Goal: Task Accomplishment & Management: Use online tool/utility

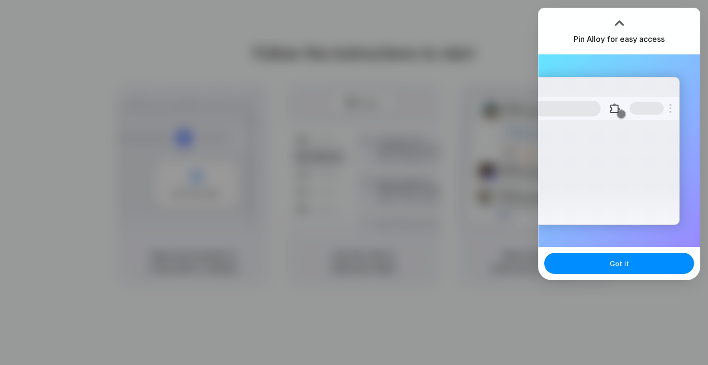
click at [440, 249] on div at bounding box center [354, 182] width 708 height 365
click at [637, 260] on button "Got it" at bounding box center [619, 263] width 150 height 21
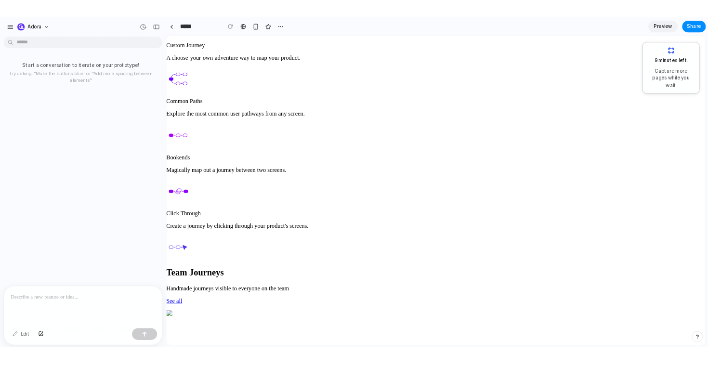
scroll to position [1306, 0]
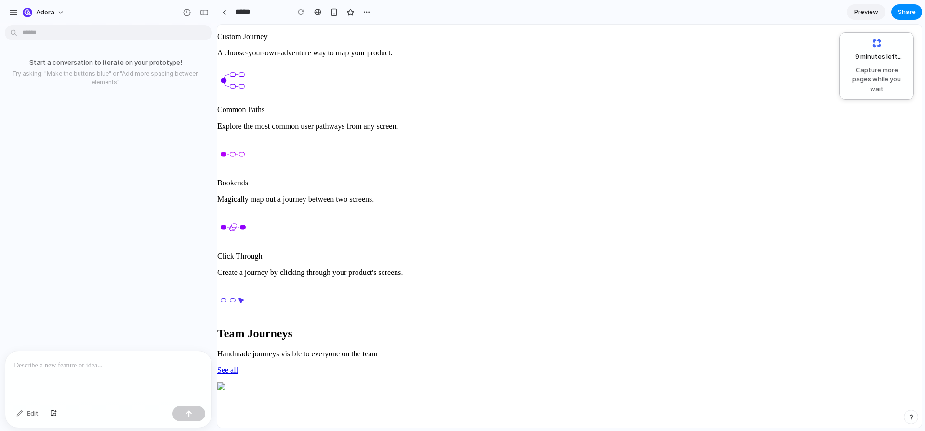
scroll to position [298, 0]
click at [79, 382] on div at bounding box center [108, 376] width 206 height 51
click at [89, 372] on div at bounding box center [108, 376] width 206 height 51
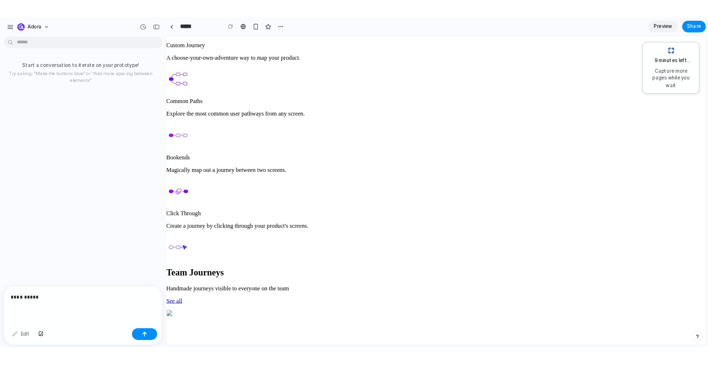
scroll to position [0, 0]
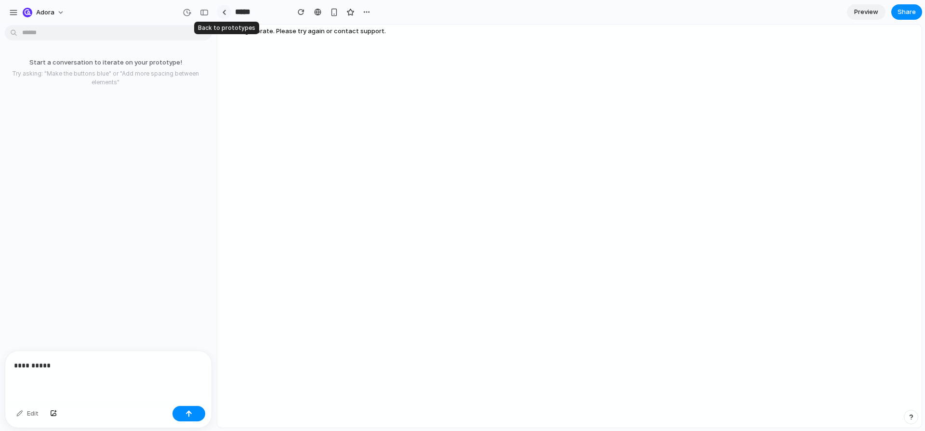
click at [226, 14] on link at bounding box center [224, 12] width 14 height 14
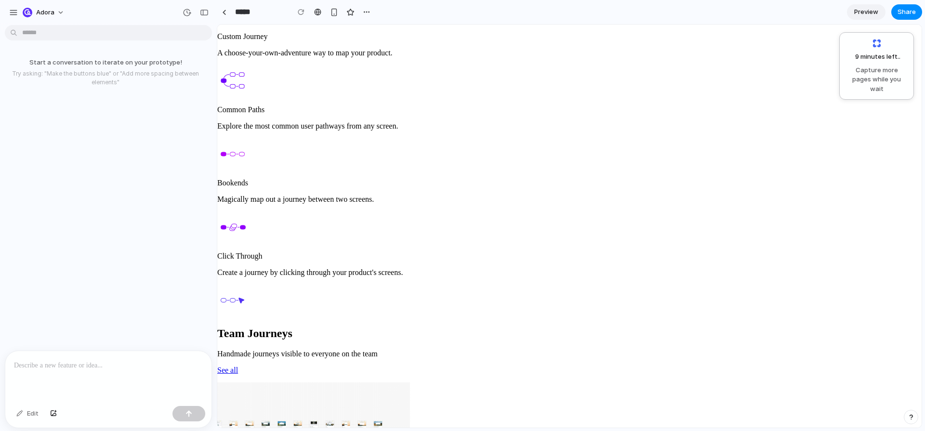
click at [76, 370] on p at bounding box center [108, 366] width 189 height 12
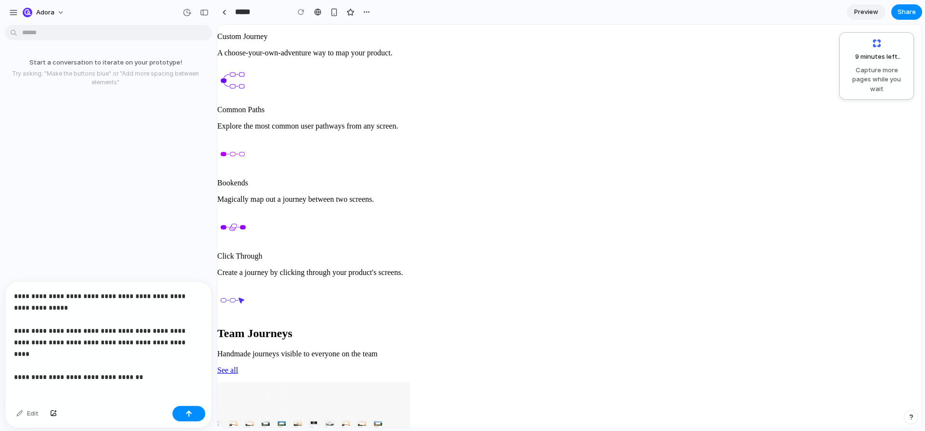
click at [126, 375] on div "**********" at bounding box center [108, 342] width 206 height 120
drag, startPoint x: 143, startPoint y: 368, endPoint x: 48, endPoint y: 365, distance: 95.0
click at [48, 365] on p "**********" at bounding box center [108, 331] width 189 height 81
click at [187, 411] on div "button" at bounding box center [189, 414] width 7 height 7
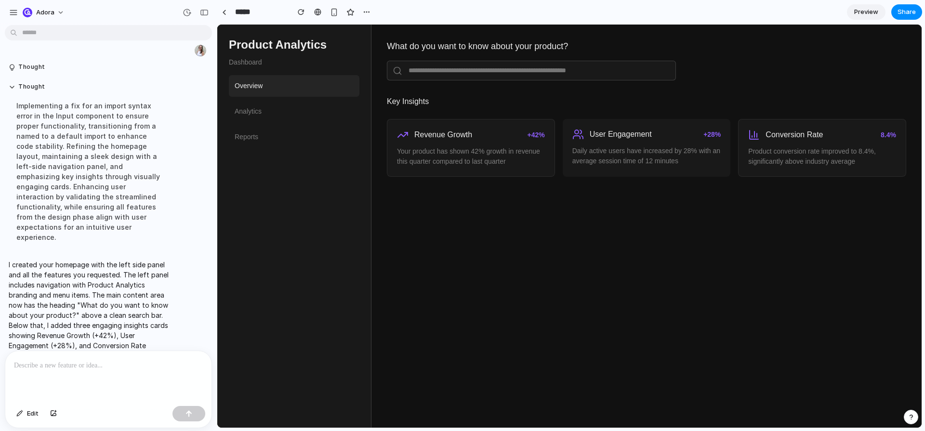
click at [427, 305] on div "What do you want to know about your product? Key Insights Revenue Growth +42% Y…" at bounding box center [647, 226] width 550 height 403
click at [301, 110] on link "Analytics" at bounding box center [294, 112] width 131 height 22
drag, startPoint x: 574, startPoint y: 135, endPoint x: 567, endPoint y: 134, distance: 6.8
click at [570, 134] on div "User Engagement +28% Daily active users have increased by 28% with an average s…" at bounding box center [647, 147] width 168 height 57
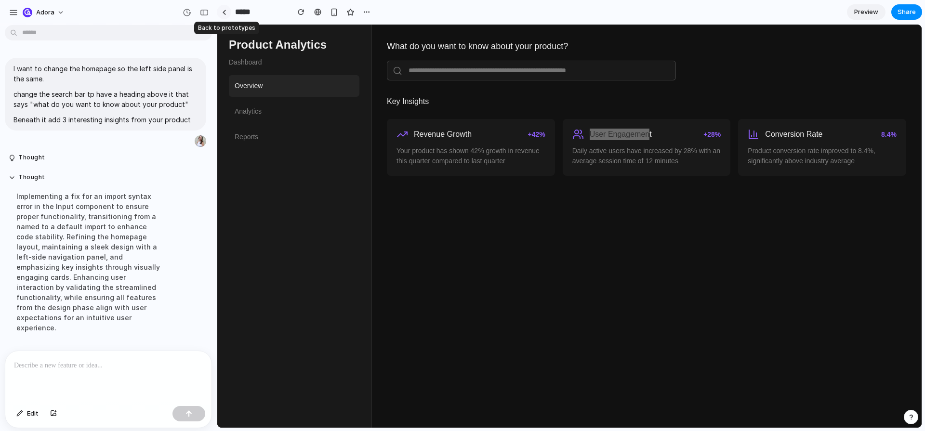
click at [223, 13] on div at bounding box center [224, 12] width 4 height 5
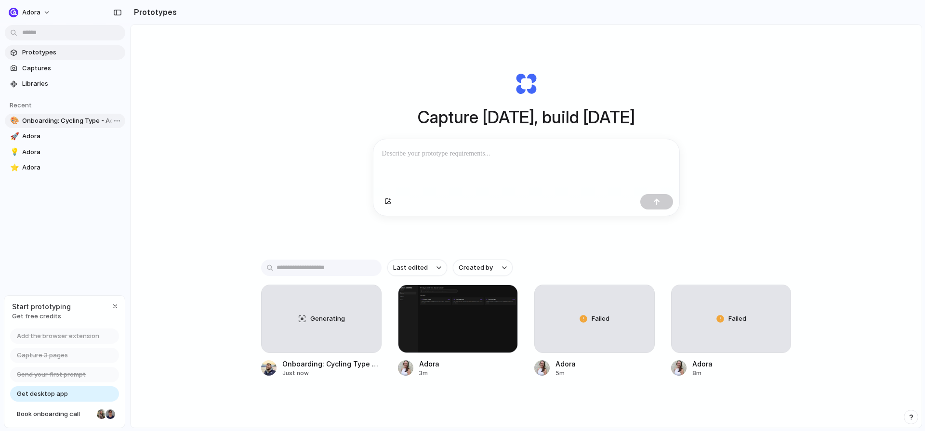
click at [73, 121] on span "Onboarding: Cycling Type - Adora" at bounding box center [71, 121] width 99 height 10
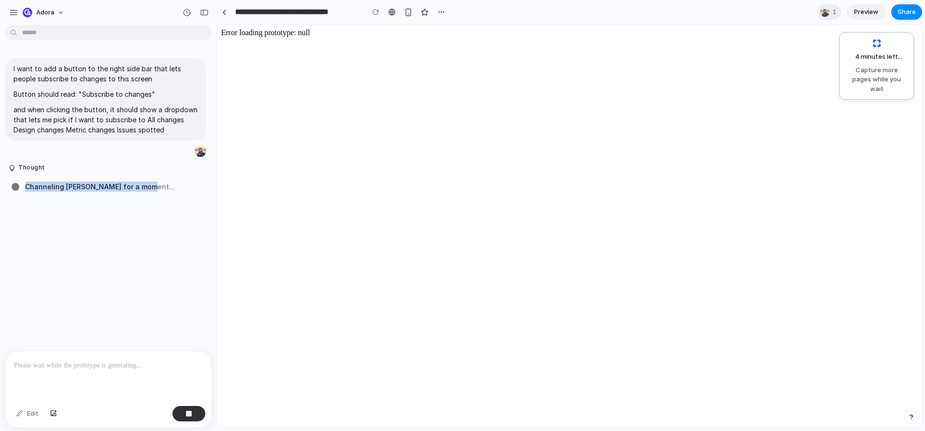
drag, startPoint x: 149, startPoint y: 188, endPoint x: 4, endPoint y: 182, distance: 144.7
click at [4, 182] on div "I want to add a button to the right side bar that lets people subscribe to chan…" at bounding box center [105, 190] width 211 height 322
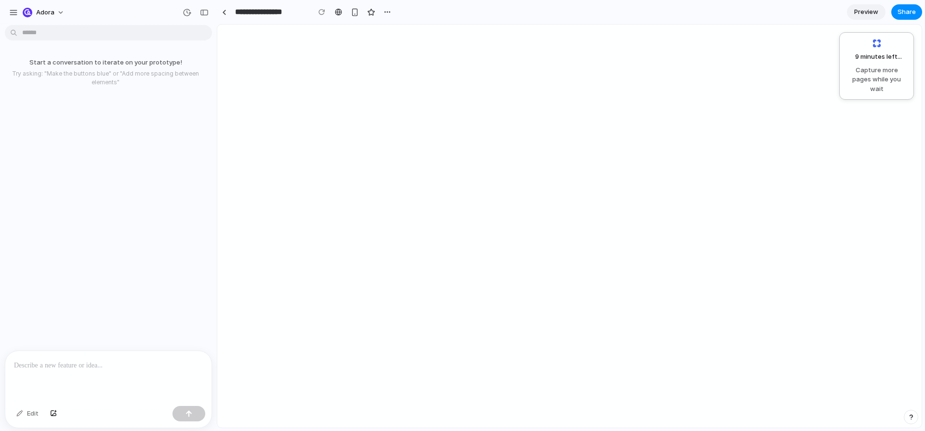
click at [53, 370] on p at bounding box center [108, 366] width 189 height 12
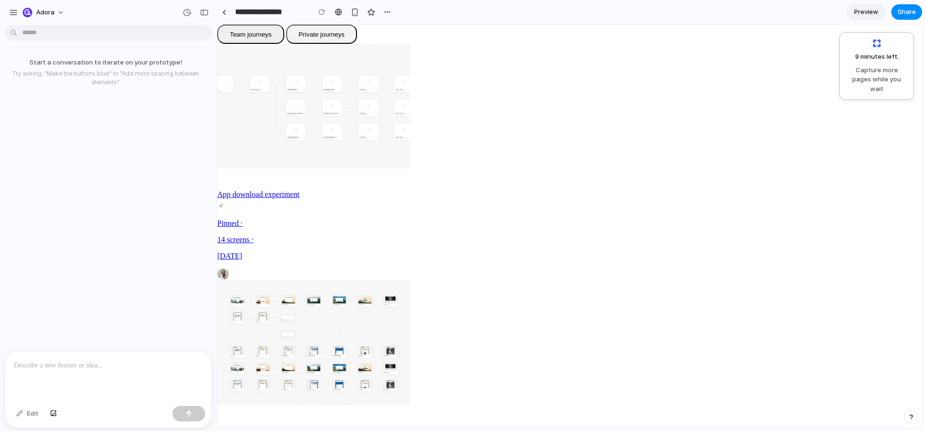
click at [72, 366] on p at bounding box center [108, 366] width 189 height 12
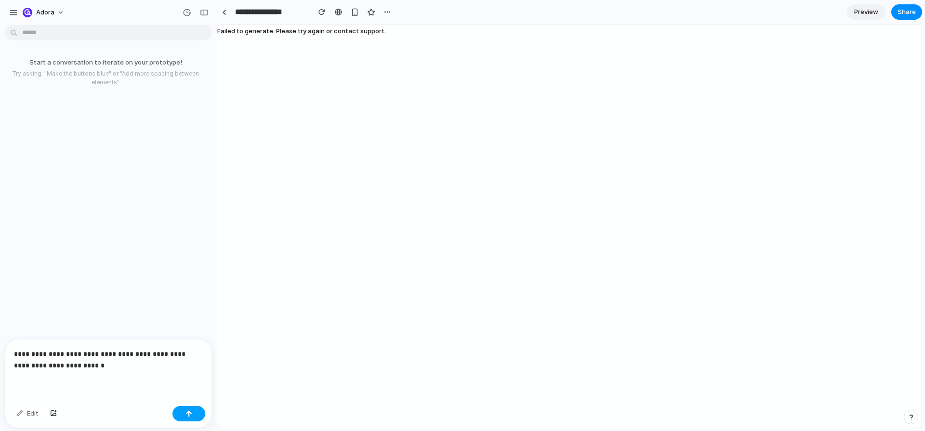
click at [183, 417] on button "button" at bounding box center [189, 413] width 33 height 15
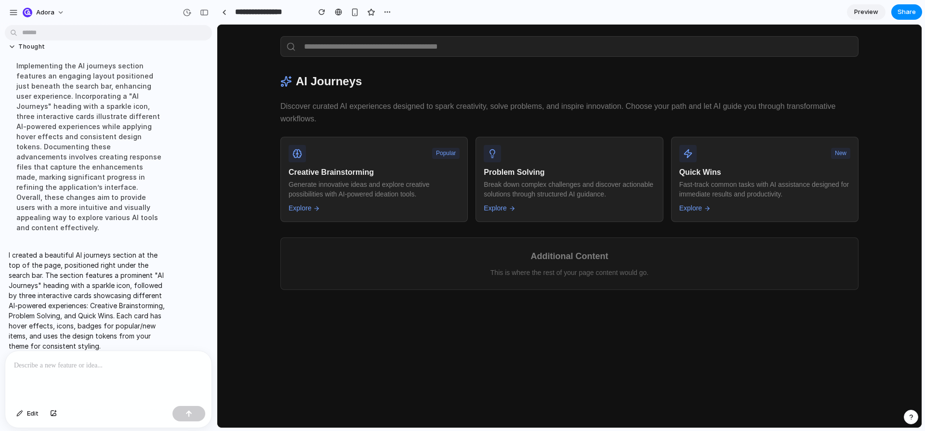
click at [700, 302] on div "AI Journeys Discover curated AI experiences designed to spark creativity, solve…" at bounding box center [569, 226] width 704 height 403
click at [690, 337] on div "AI Journeys Discover curated AI experiences designed to spark creativity, solve…" at bounding box center [569, 226] width 704 height 403
click at [513, 300] on div "AI Journeys Discover curated AI experiences designed to spark creativity, solve…" at bounding box center [569, 226] width 704 height 403
click at [16, 48] on button "Thought" at bounding box center [89, 47] width 161 height 8
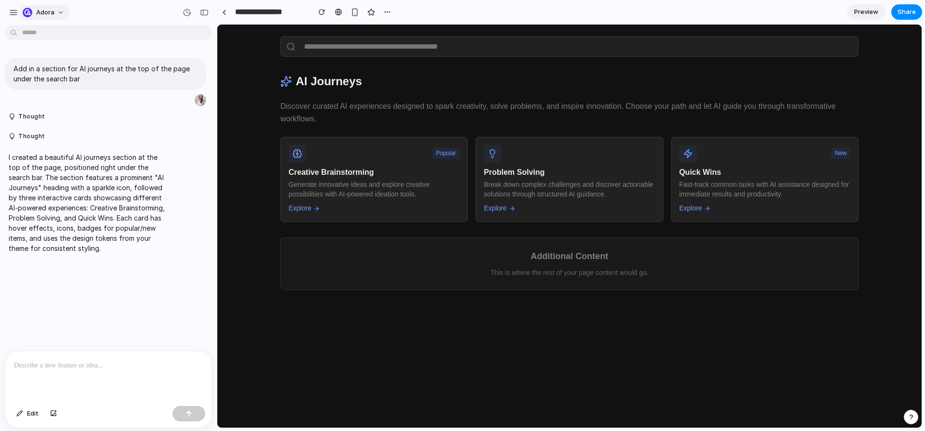
click at [48, 7] on button "adora" at bounding box center [44, 12] width 51 height 15
click at [48, 7] on div "Settings Invite members Change theme Sign out" at bounding box center [462, 215] width 925 height 431
click at [58, 11] on button "adora" at bounding box center [44, 12] width 51 height 15
click at [297, 85] on div "Settings Invite members Change theme Sign out" at bounding box center [462, 215] width 925 height 431
drag, startPoint x: 363, startPoint y: 83, endPoint x: 245, endPoint y: 80, distance: 118.1
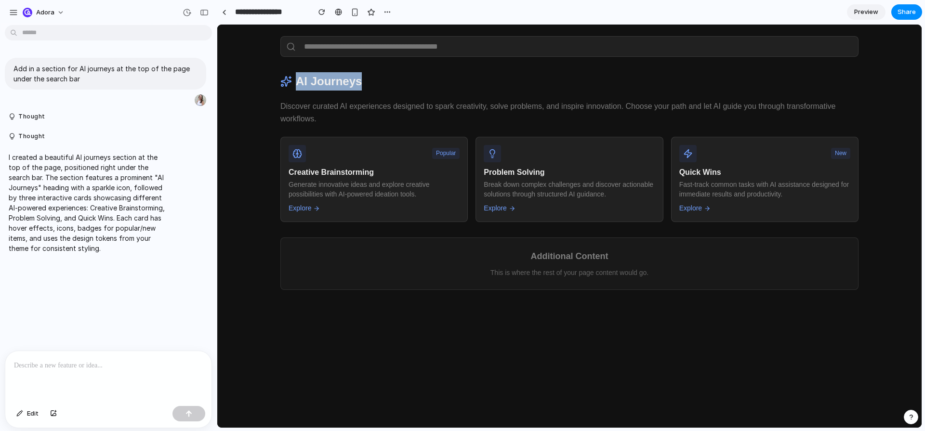
click at [246, 79] on div "AI Journeys Discover curated AI experiences designed to spark creativity, solve…" at bounding box center [569, 226] width 704 height 403
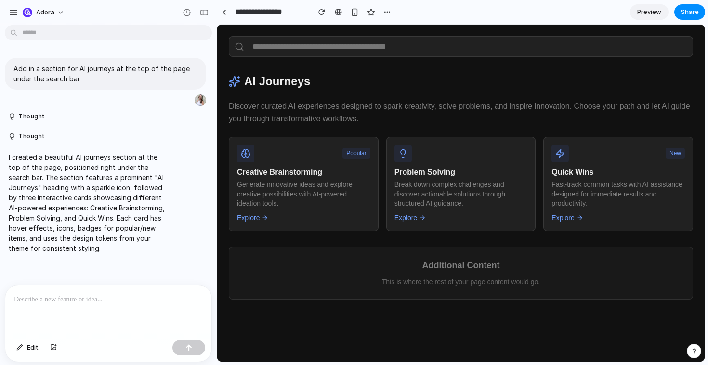
drag, startPoint x: 640, startPoint y: 99, endPoint x: 635, endPoint y: 98, distance: 5.9
click at [638, 99] on section "AI Journeys Discover curated AI experiences designed to spark creativity, solve…" at bounding box center [461, 151] width 464 height 159
